Goal: Information Seeking & Learning: Learn about a topic

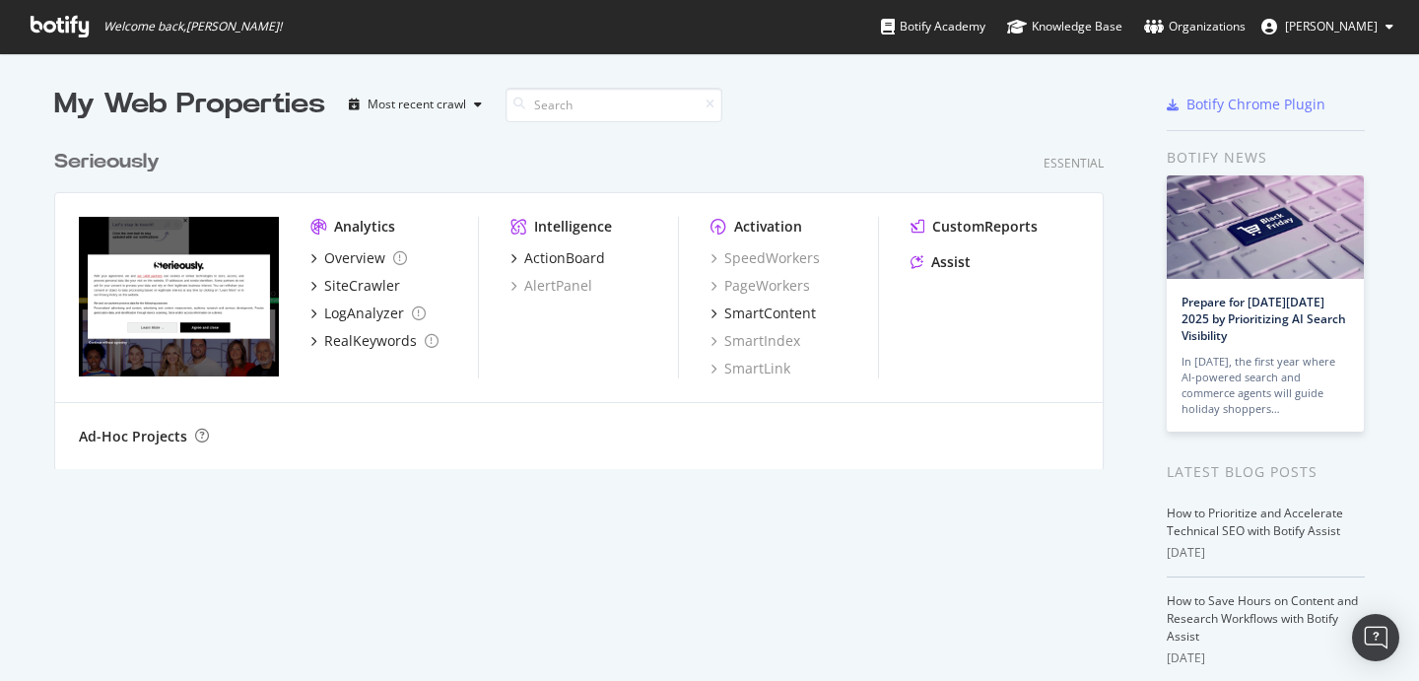
scroll to position [680, 1419]
click at [131, 257] on img "grid" at bounding box center [179, 297] width 200 height 160
click at [106, 160] on div "Serieously" at bounding box center [106, 162] width 105 height 29
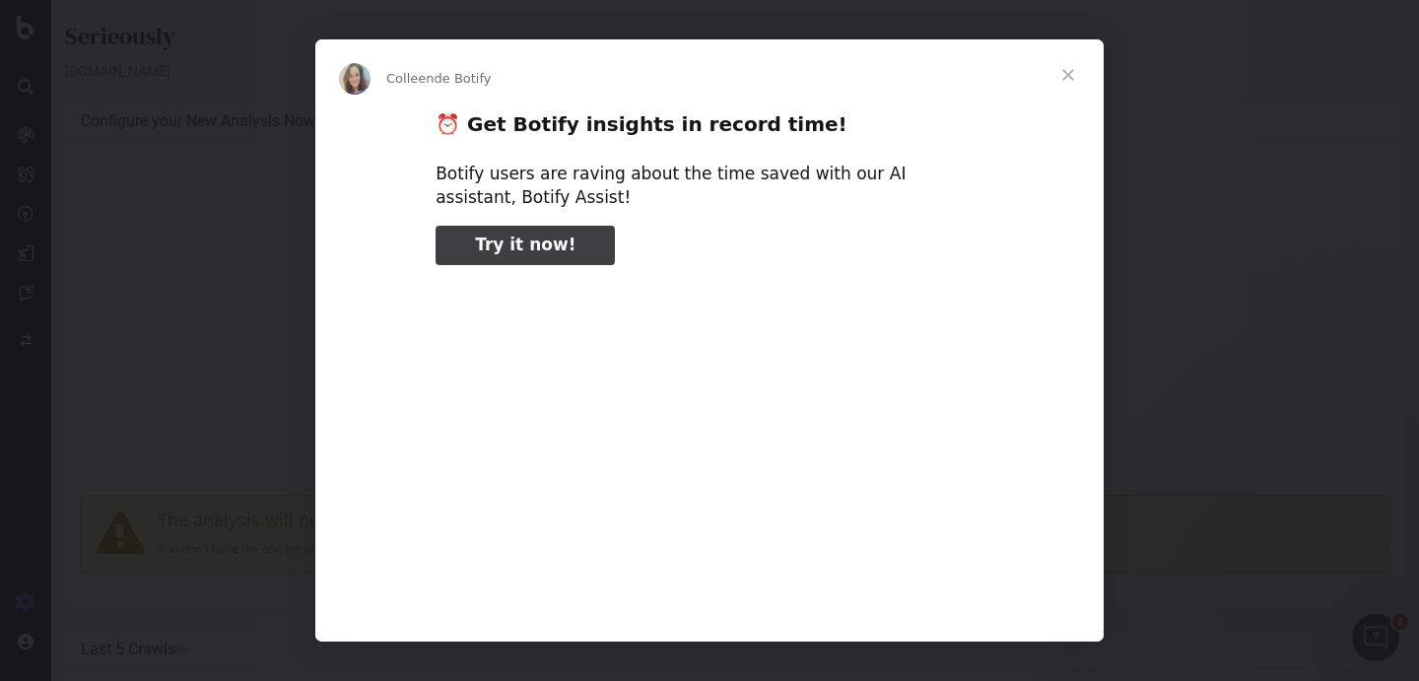
type input "1121408"
click at [1069, 65] on span "Fermer" at bounding box center [1068, 74] width 71 height 71
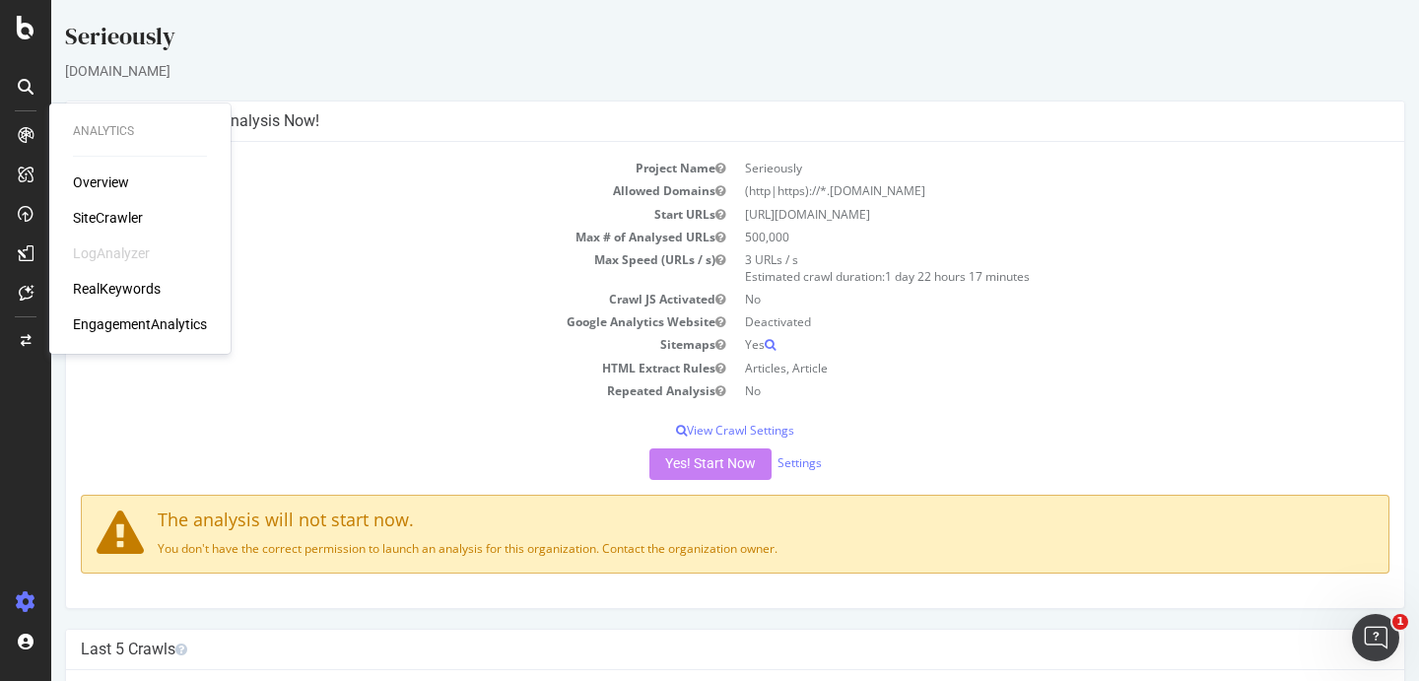
click at [92, 181] on div "Overview" at bounding box center [101, 182] width 56 height 20
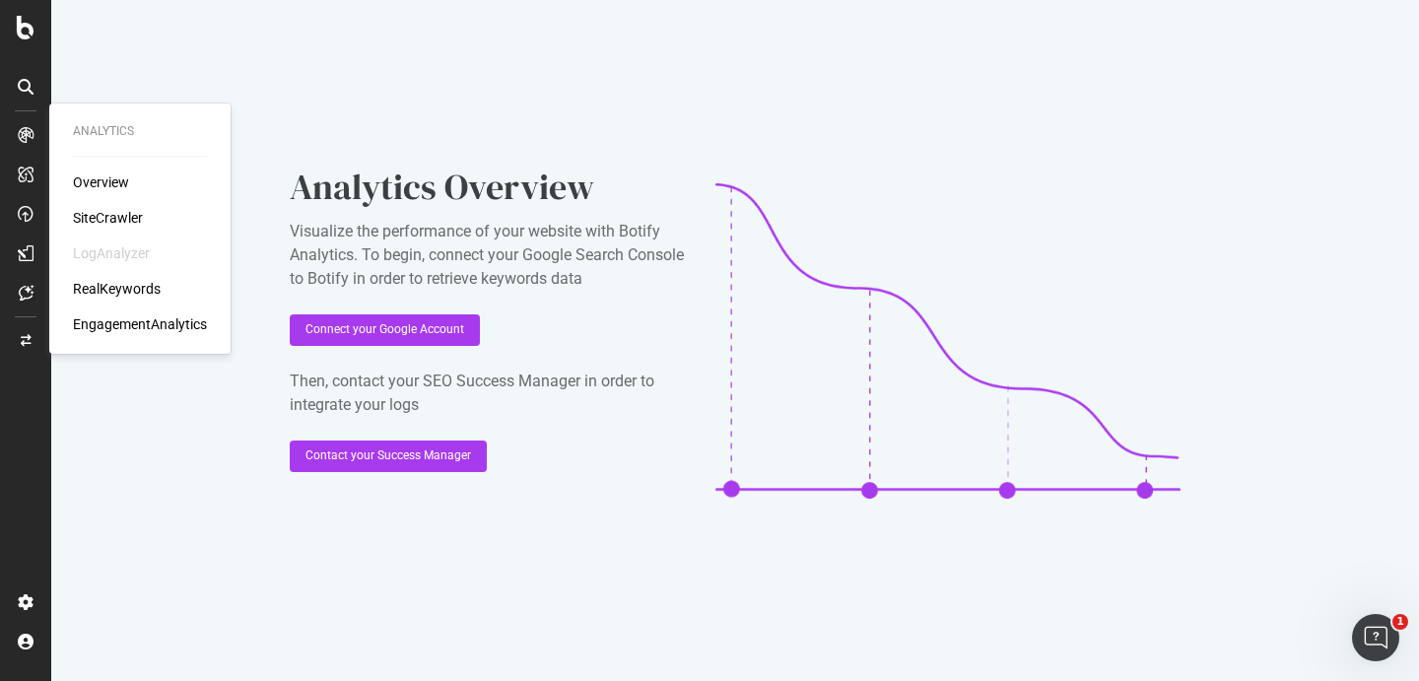
click at [83, 178] on div "Overview" at bounding box center [101, 182] width 56 height 20
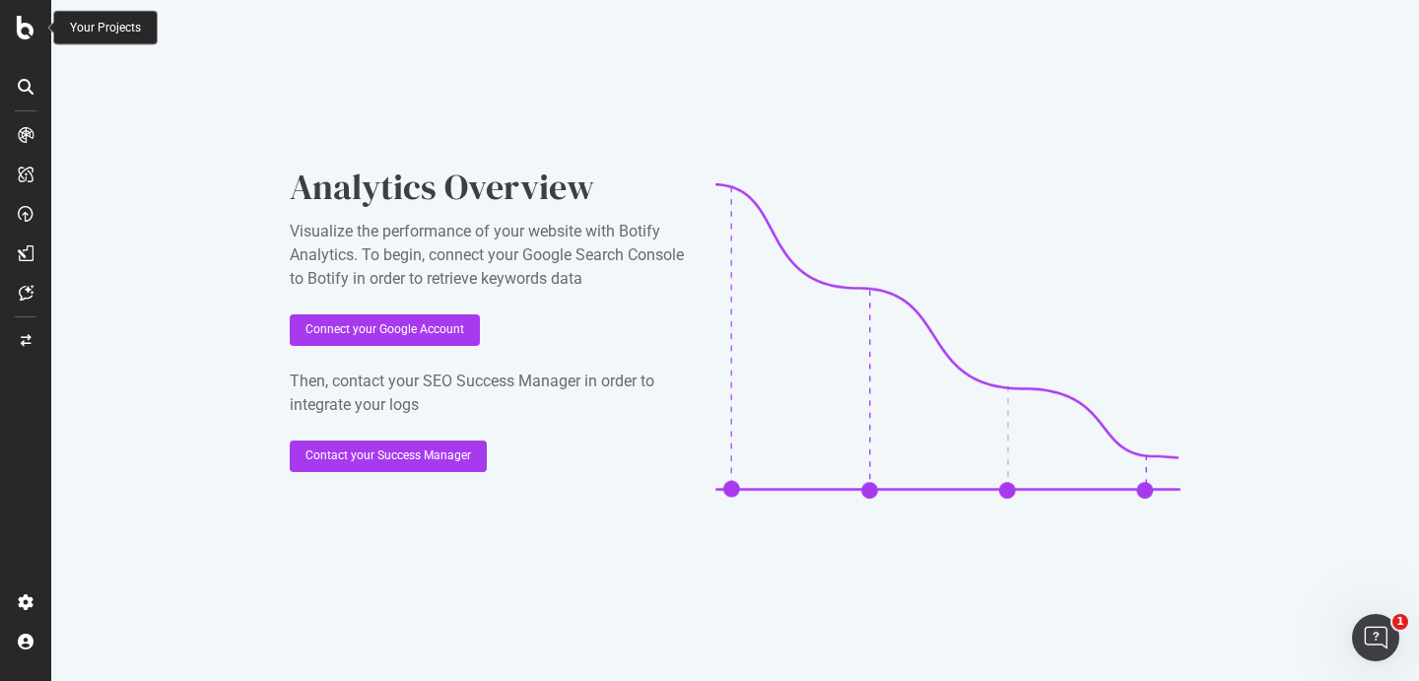
click at [25, 34] on icon at bounding box center [26, 28] width 18 height 24
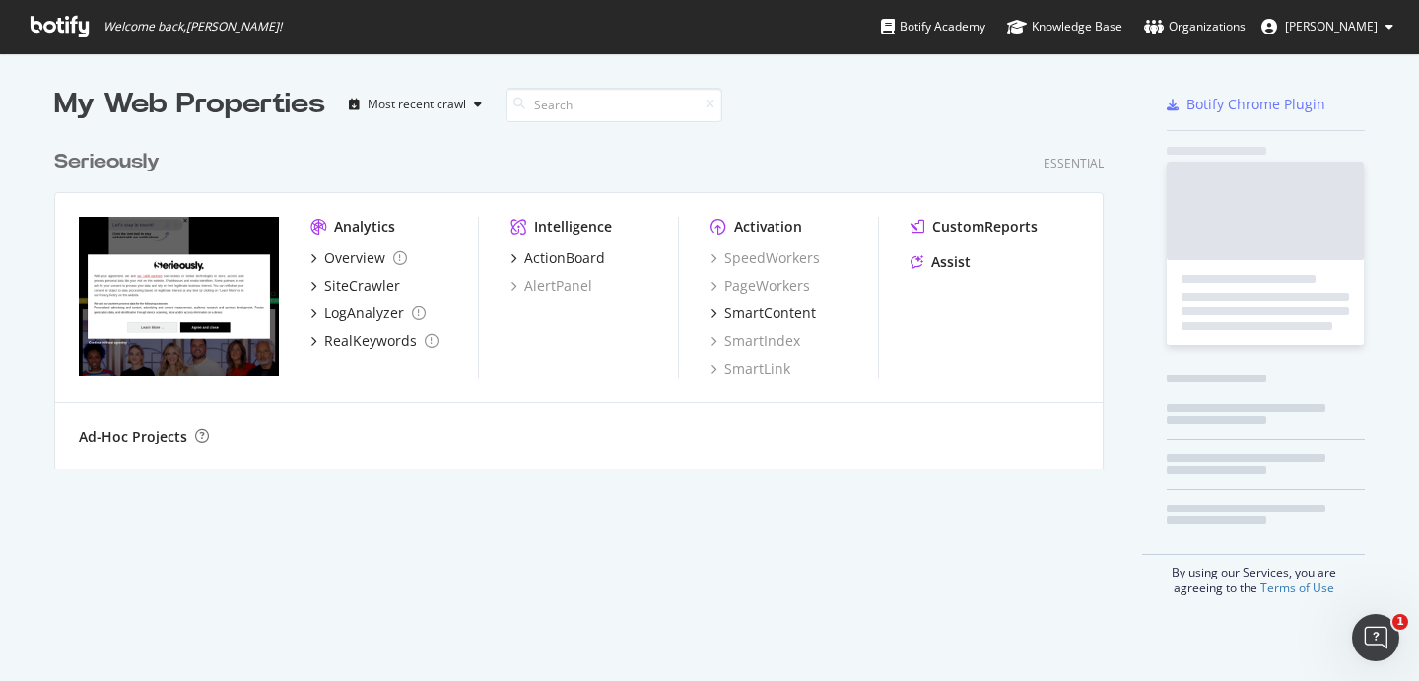
scroll to position [680, 1419]
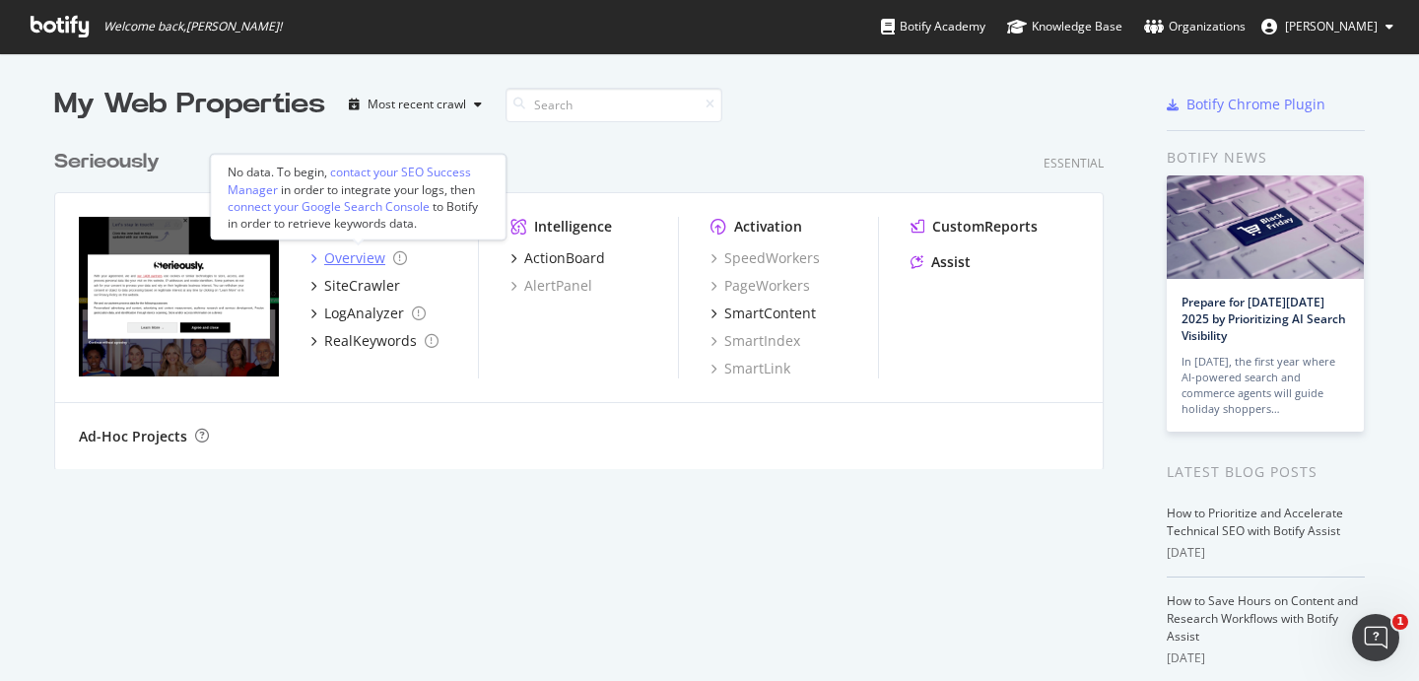
click at [363, 259] on div "Overview" at bounding box center [354, 258] width 61 height 20
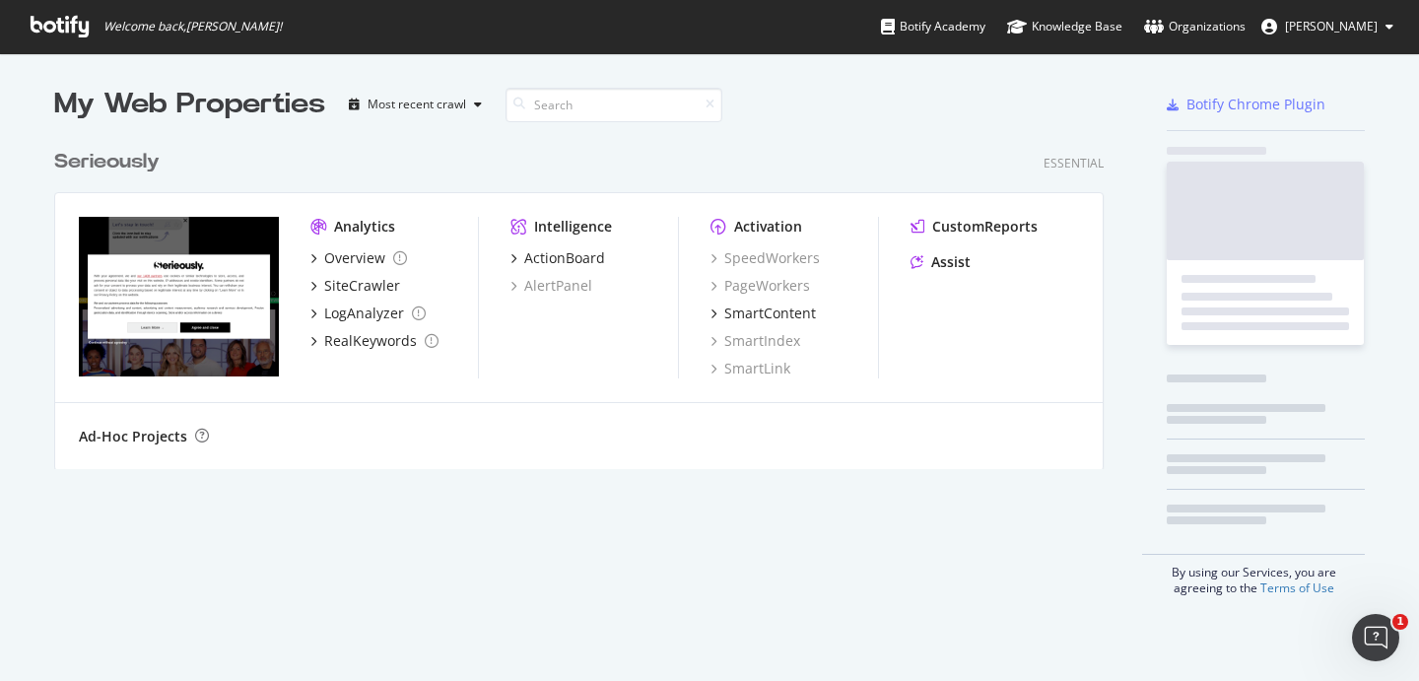
scroll to position [680, 1419]
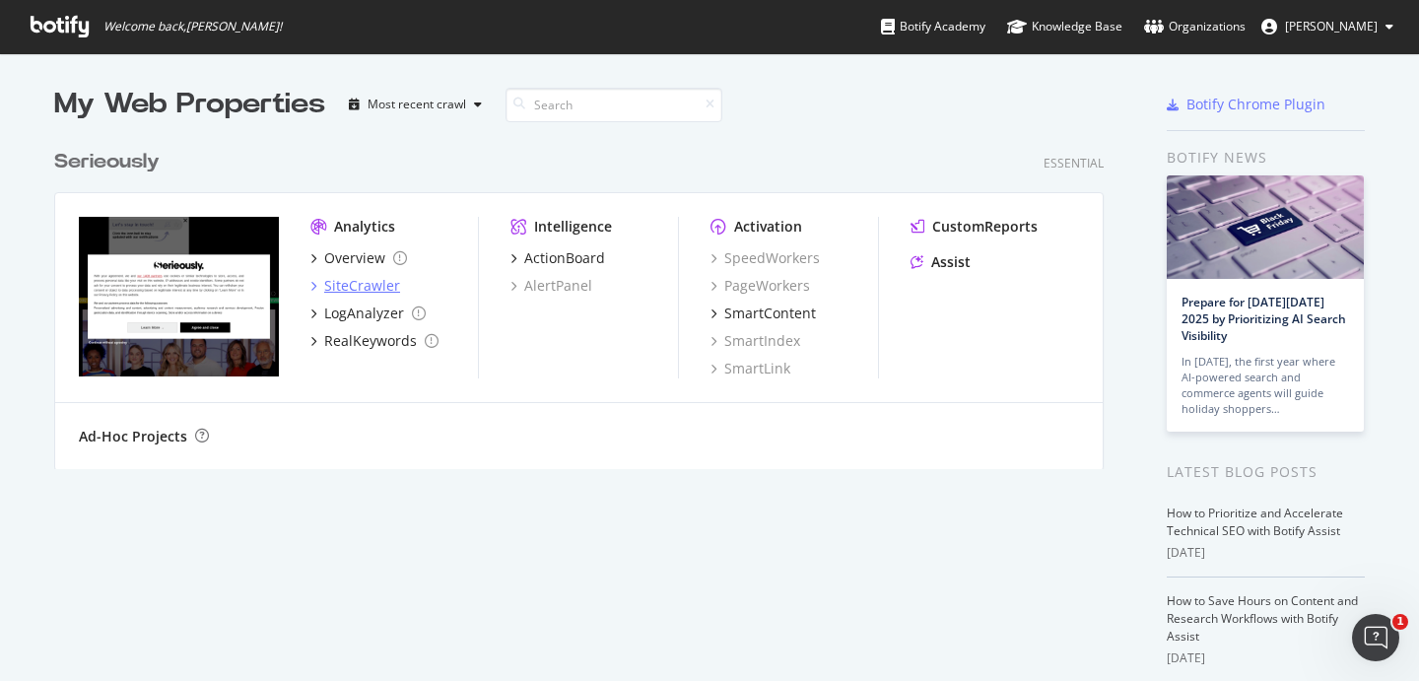
click at [352, 288] on div "SiteCrawler" at bounding box center [362, 286] width 76 height 20
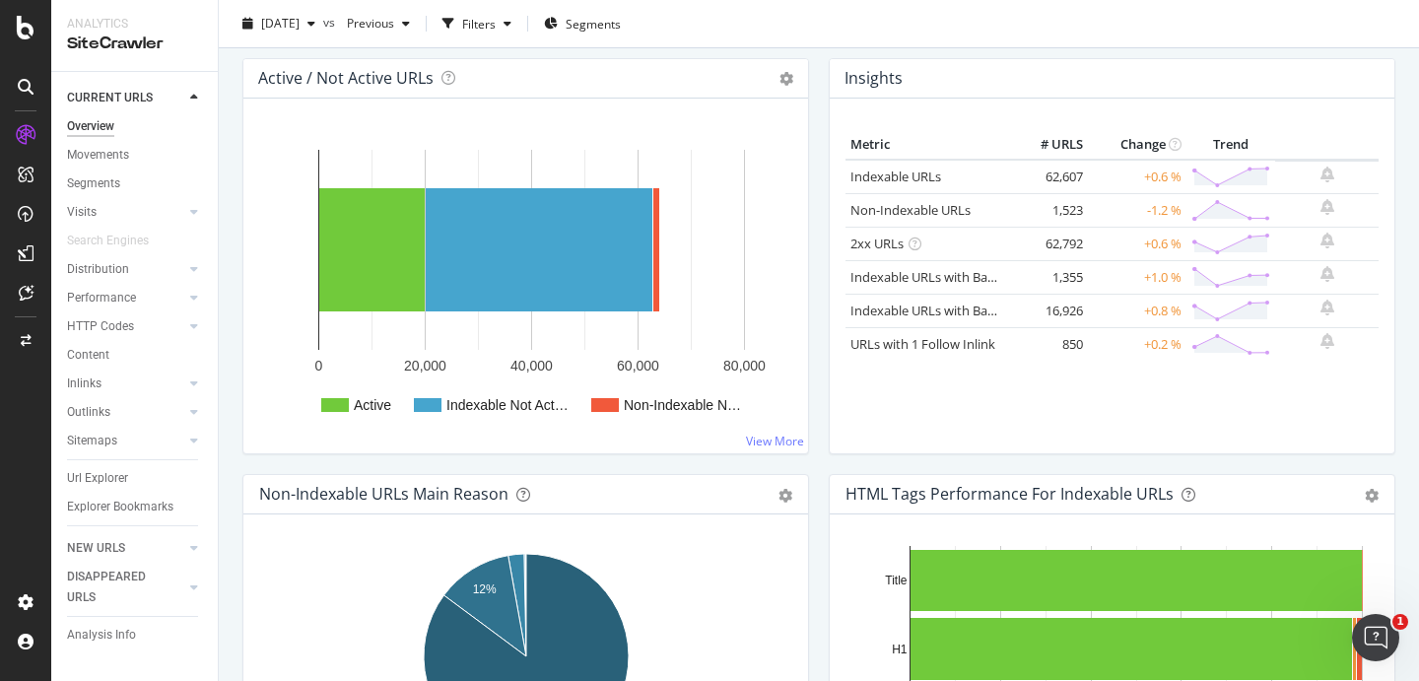
scroll to position [260, 0]
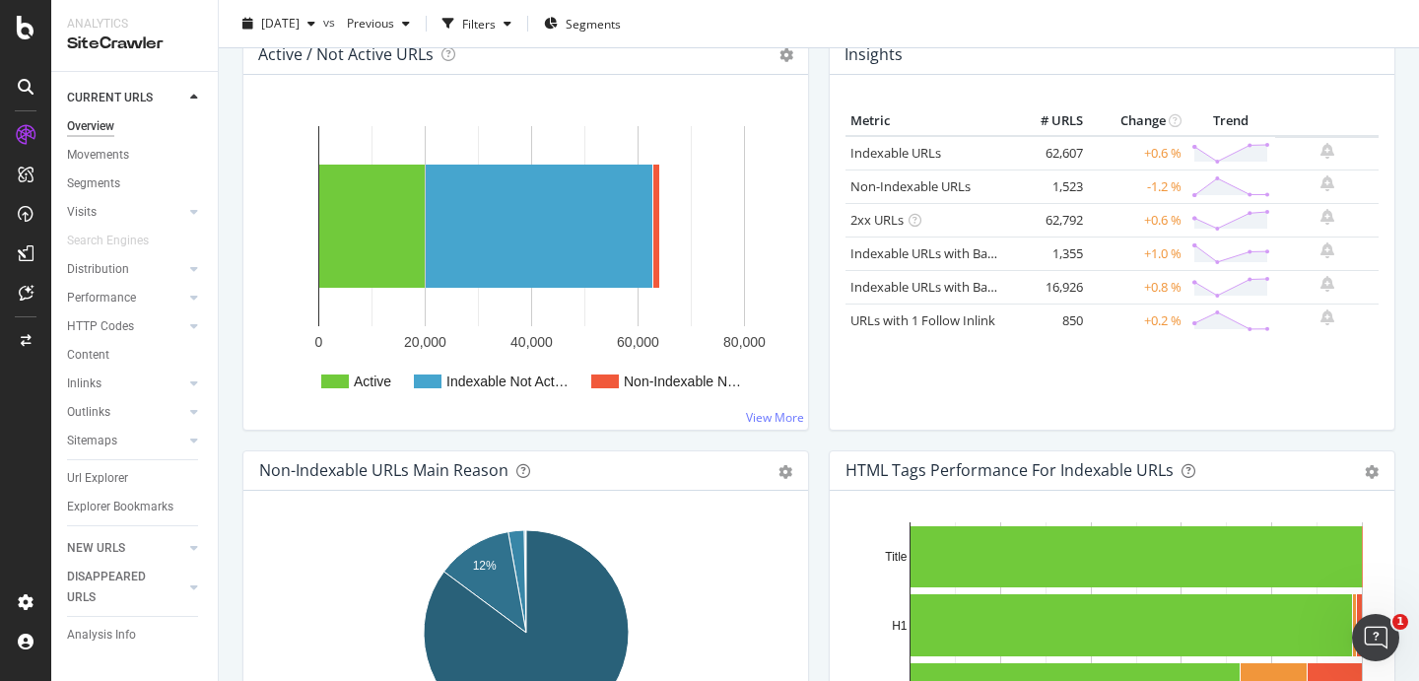
click at [697, 440] on div "Active / Not Active URLs Chart (by Value) Chart (by Percentage) Table Expand Ex…" at bounding box center [526, 242] width 586 height 416
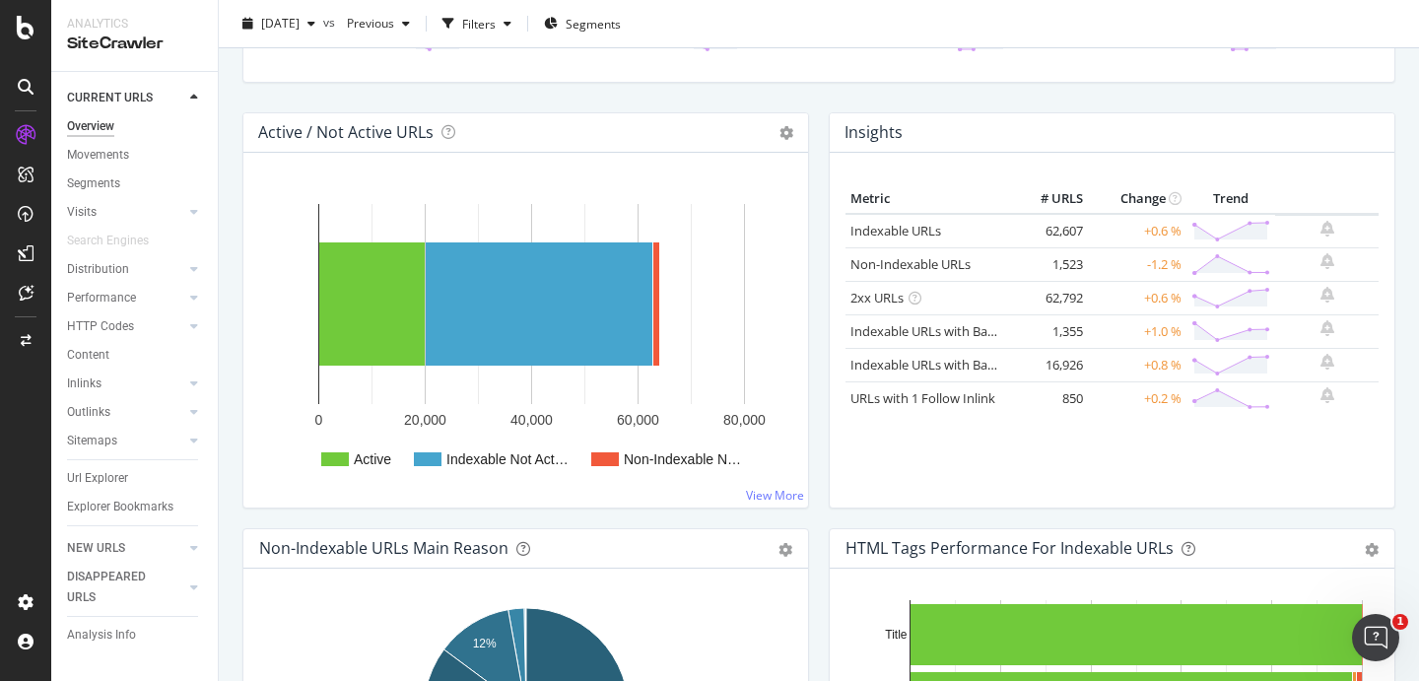
scroll to position [130, 0]
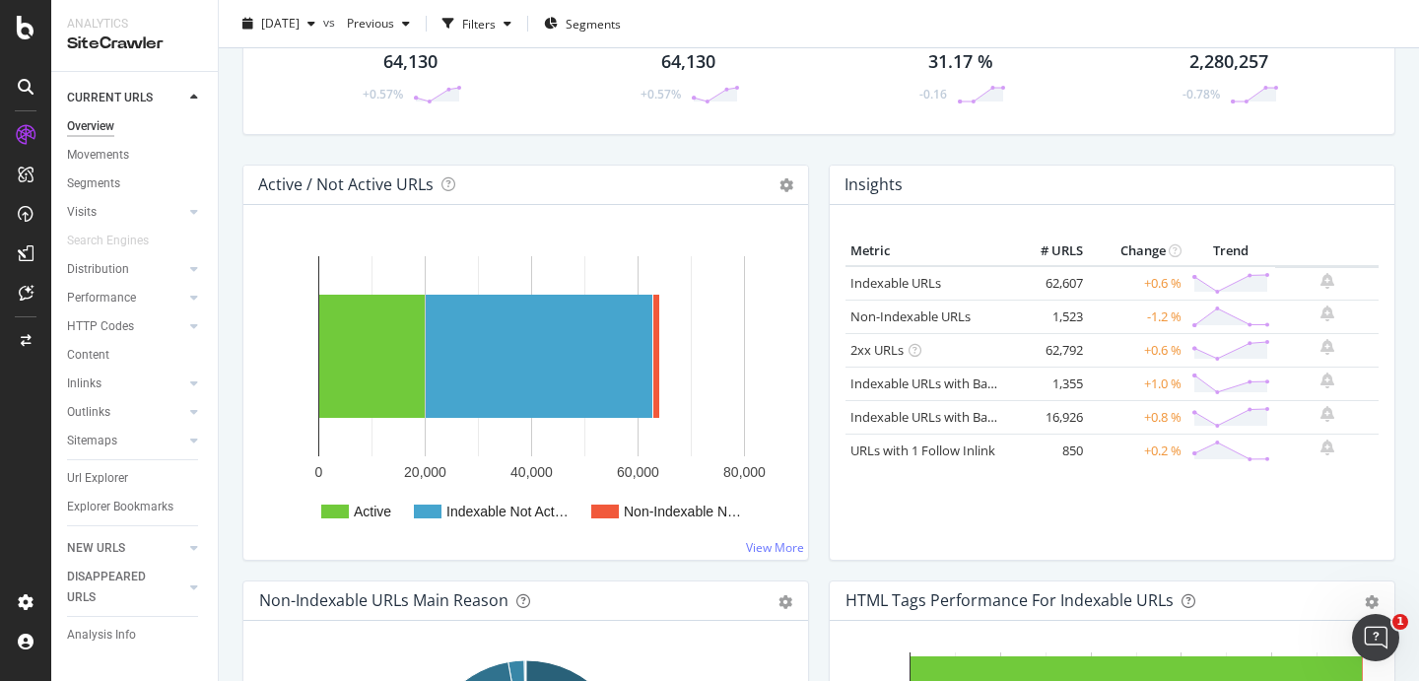
click at [346, 189] on h4 "Active / Not Active URLs" at bounding box center [345, 184] width 175 height 27
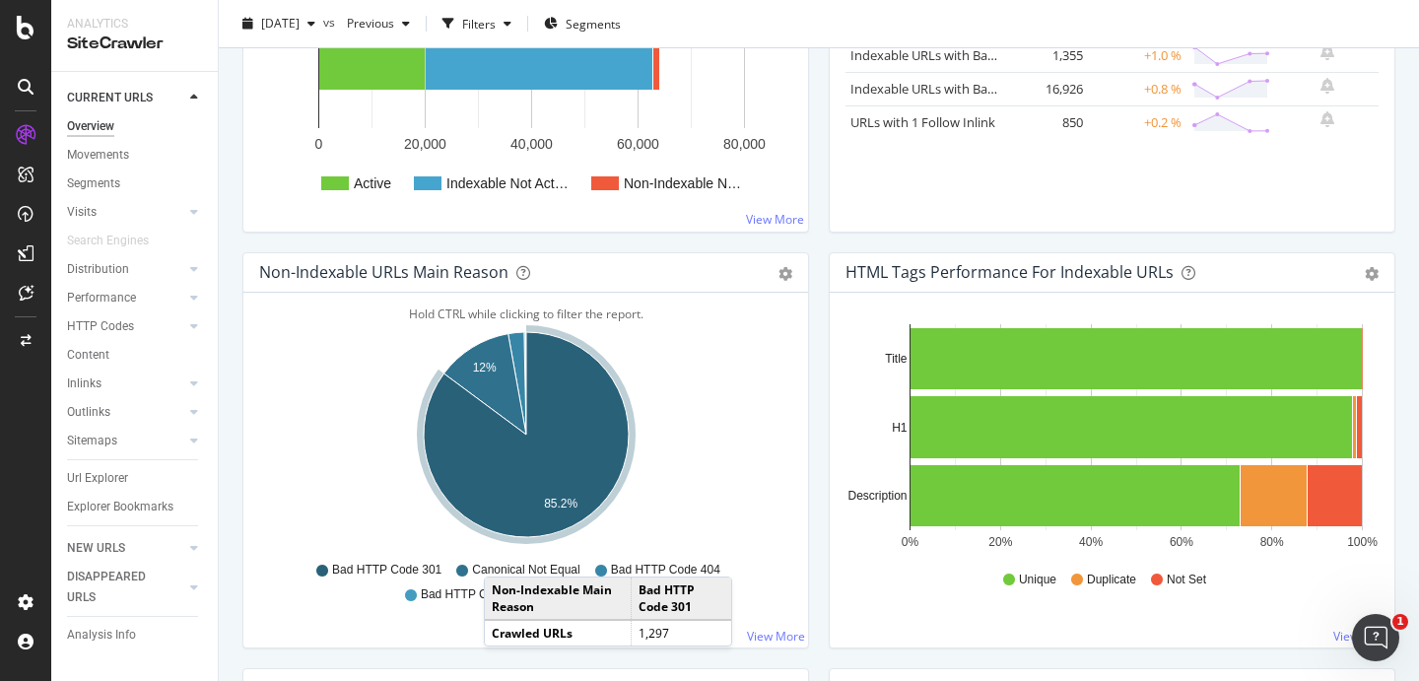
scroll to position [520, 0]
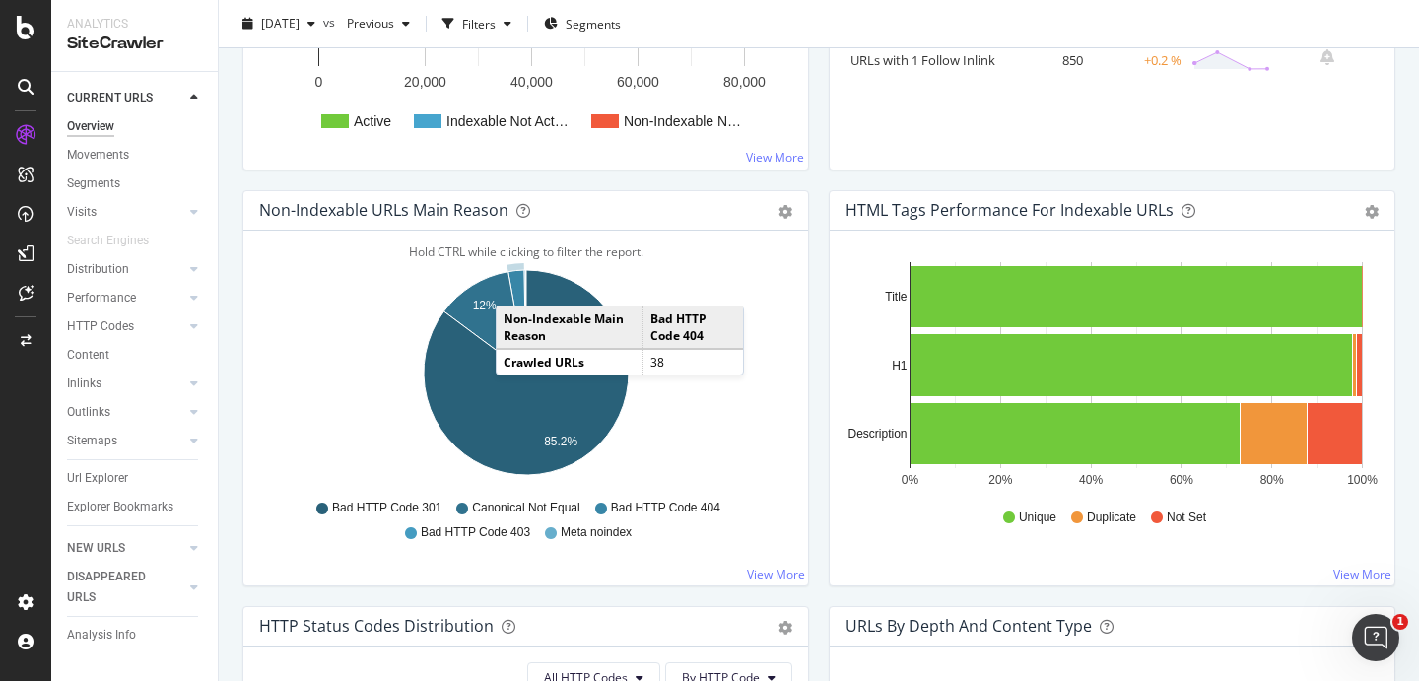
click at [515, 286] on icon "A chart." at bounding box center [517, 321] width 18 height 102
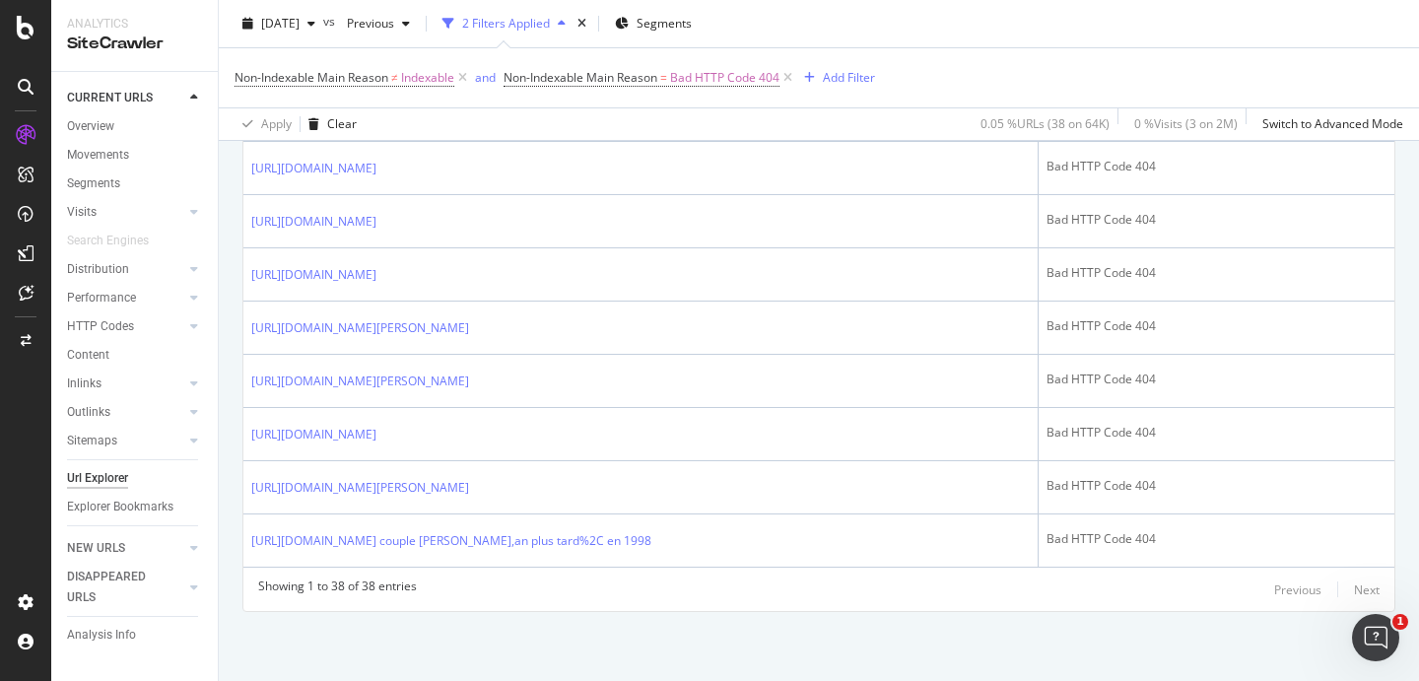
scroll to position [2234, 0]
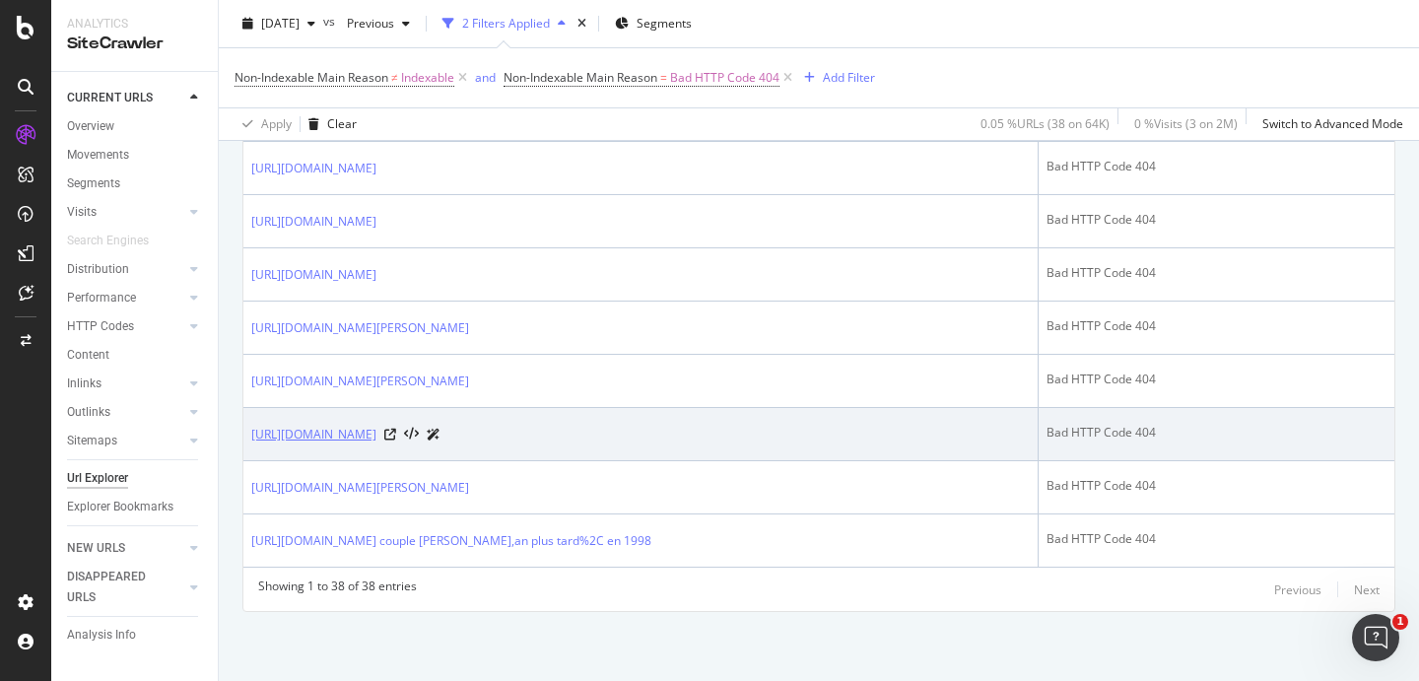
click at [376, 425] on link "[URL][DOMAIN_NAME]" at bounding box center [313, 435] width 125 height 20
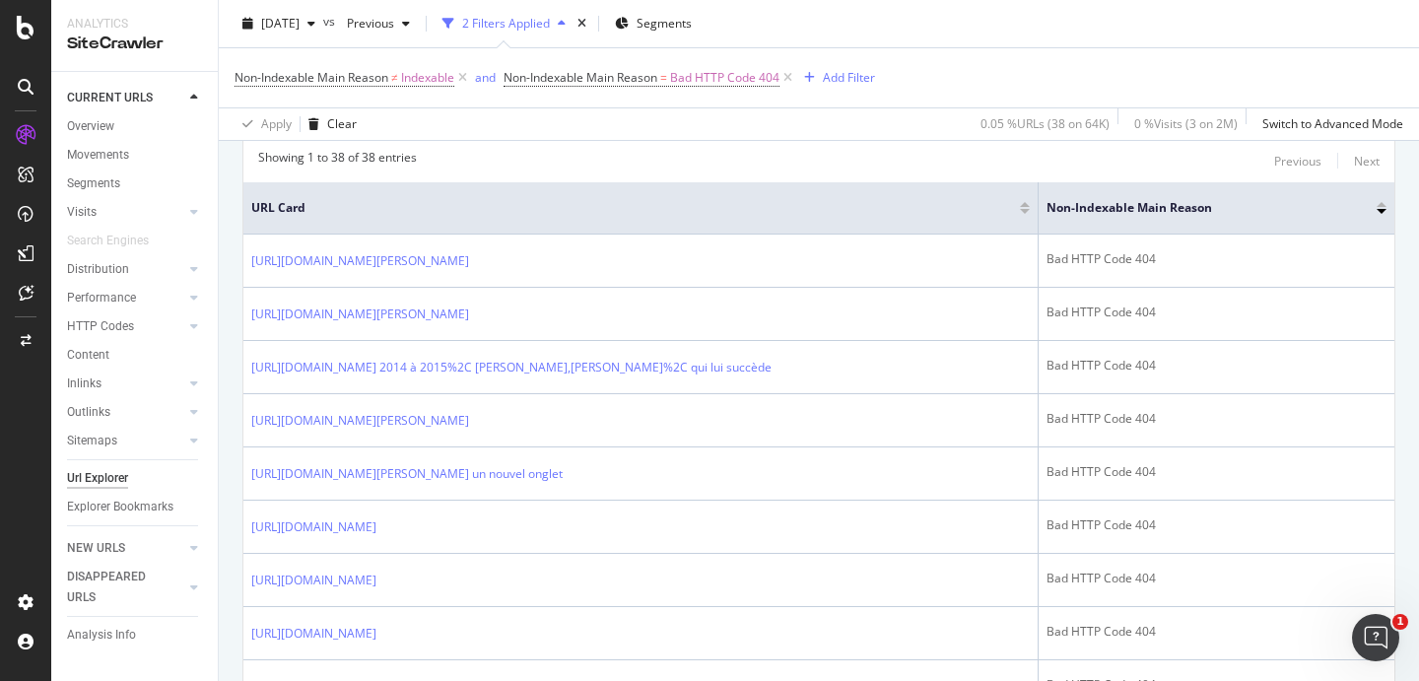
scroll to position [0, 0]
